Goal: Task Accomplishment & Management: Manage account settings

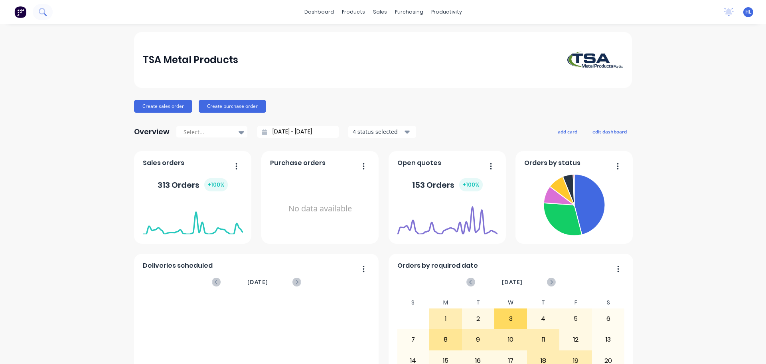
click at [45, 13] on icon at bounding box center [43, 12] width 8 height 8
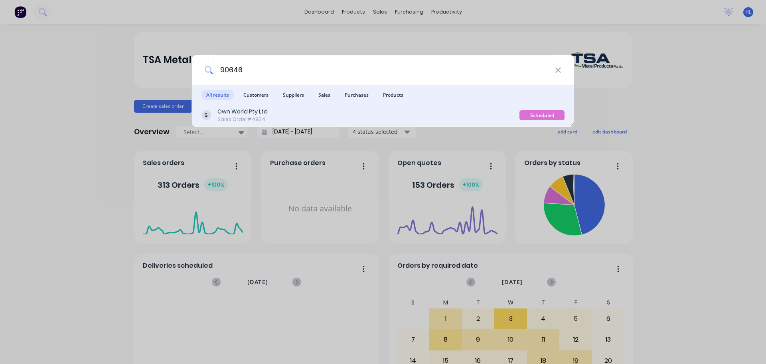
type input "90646"
click at [268, 112] on div "Own World Pty Ltd Sales Order #4854" at bounding box center [361, 115] width 318 height 16
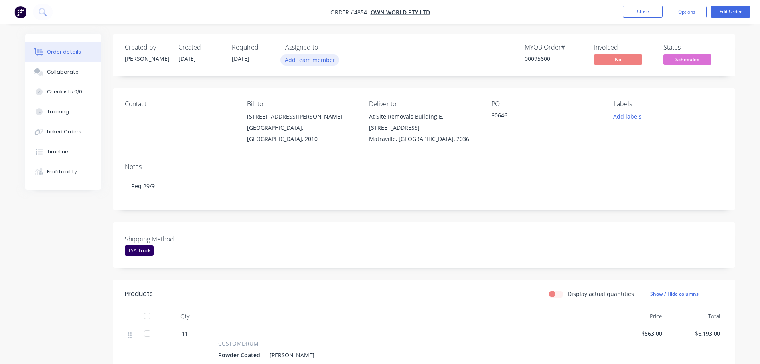
click at [315, 62] on button "Add team member" at bounding box center [310, 59] width 59 height 11
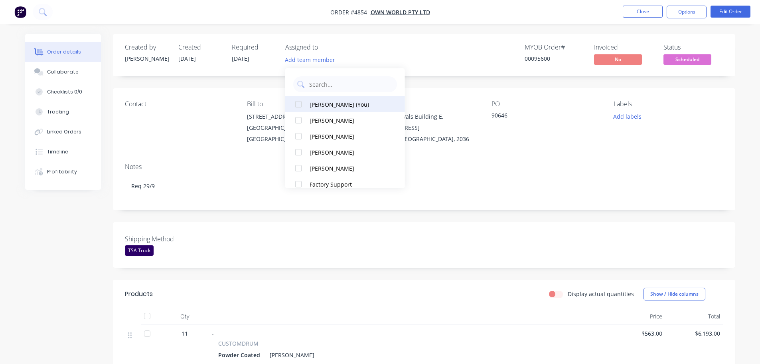
click at [300, 103] on div at bounding box center [299, 104] width 16 height 16
click at [420, 58] on div "MYOB Order # 00095600 Invoiced No Status Scheduled" at bounding box center [544, 55] width 358 height 23
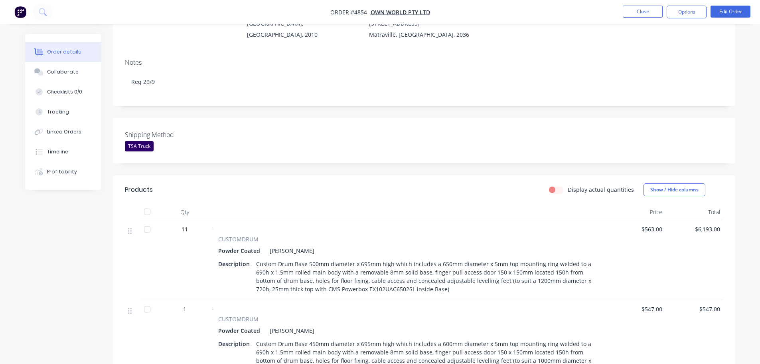
scroll to position [120, 0]
